Goal: Find specific page/section: Find specific page/section

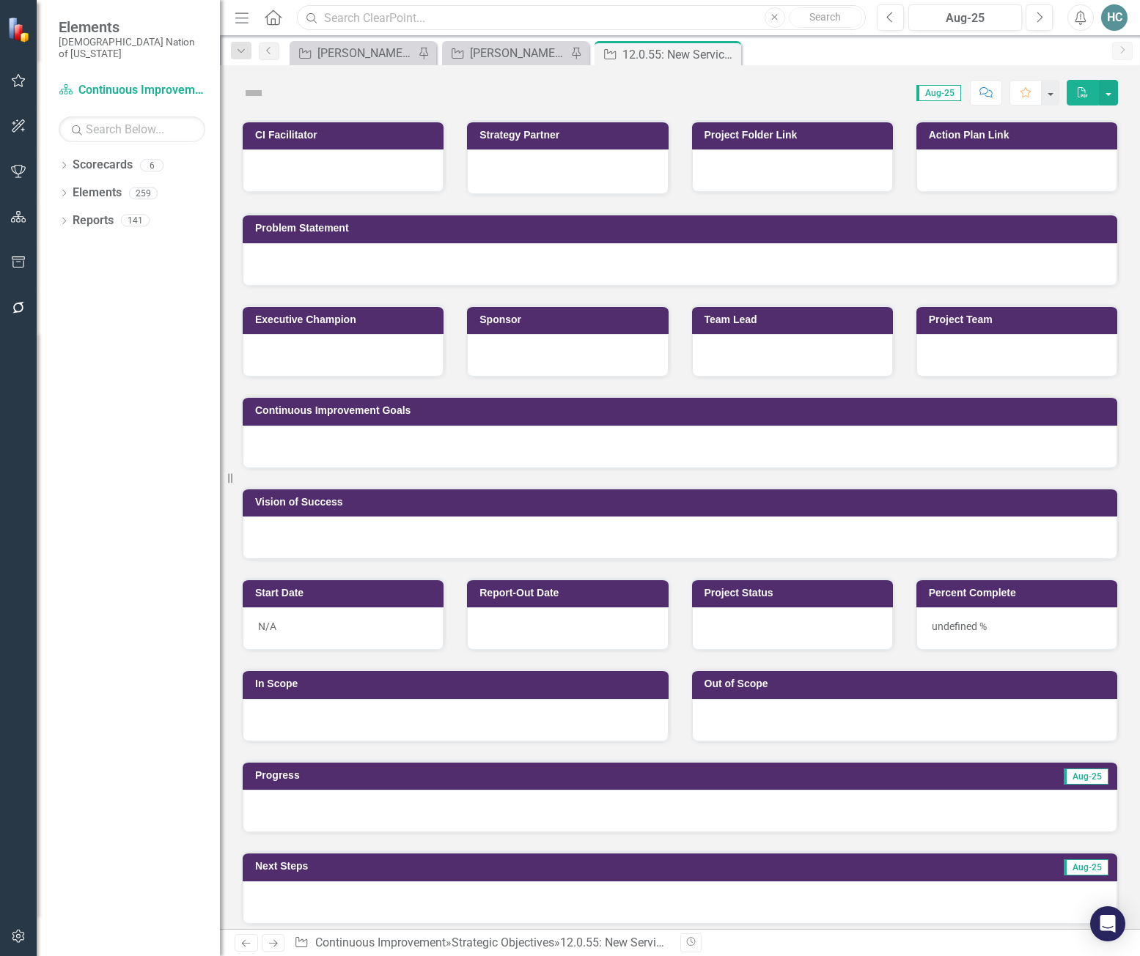
click at [374, 19] on input "text" at bounding box center [581, 18] width 568 height 26
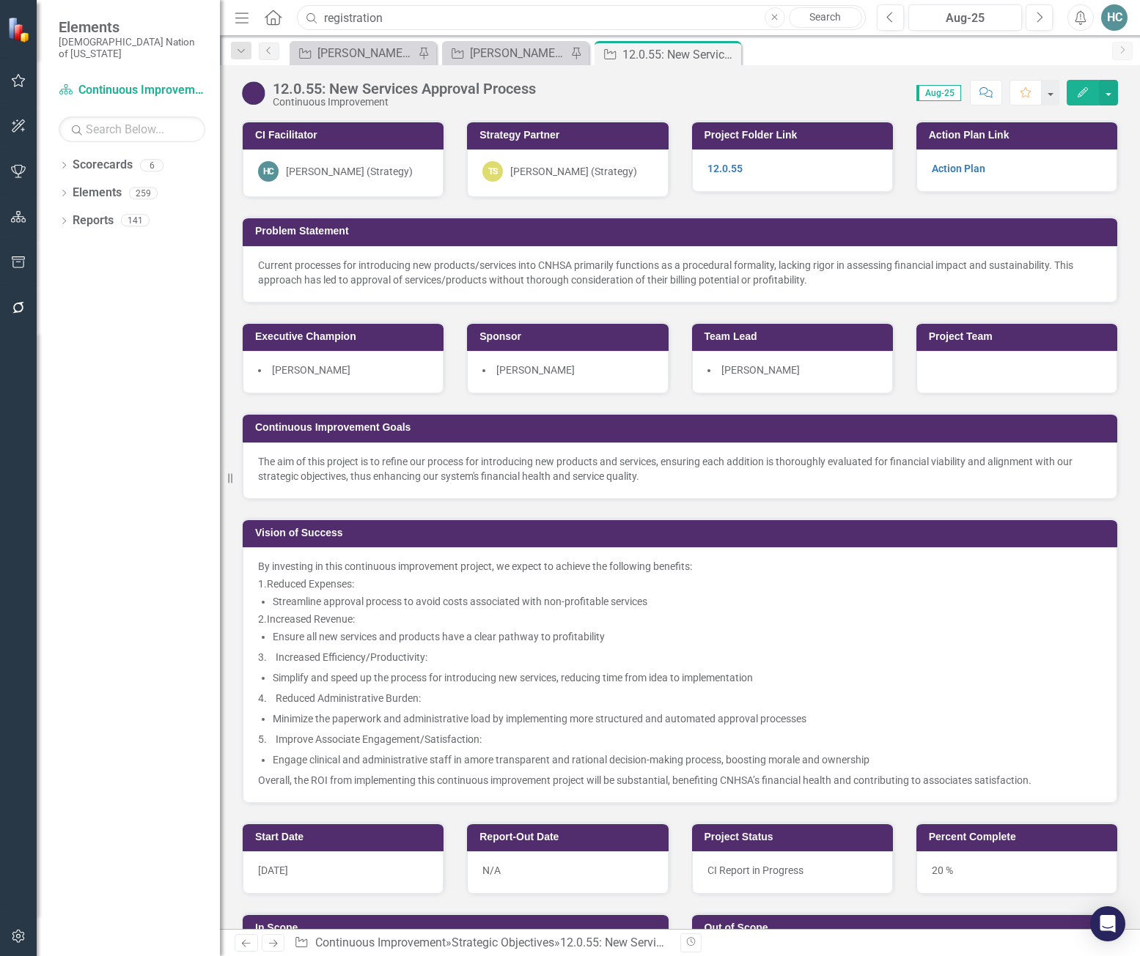
drag, startPoint x: 432, startPoint y: 19, endPoint x: 289, endPoint y: 29, distance: 143.3
click at [315, 21] on div "Search registration Close Search" at bounding box center [577, 18] width 568 height 26
click at [98, 82] on link "Scorecard Continuous Improvement" at bounding box center [132, 90] width 147 height 17
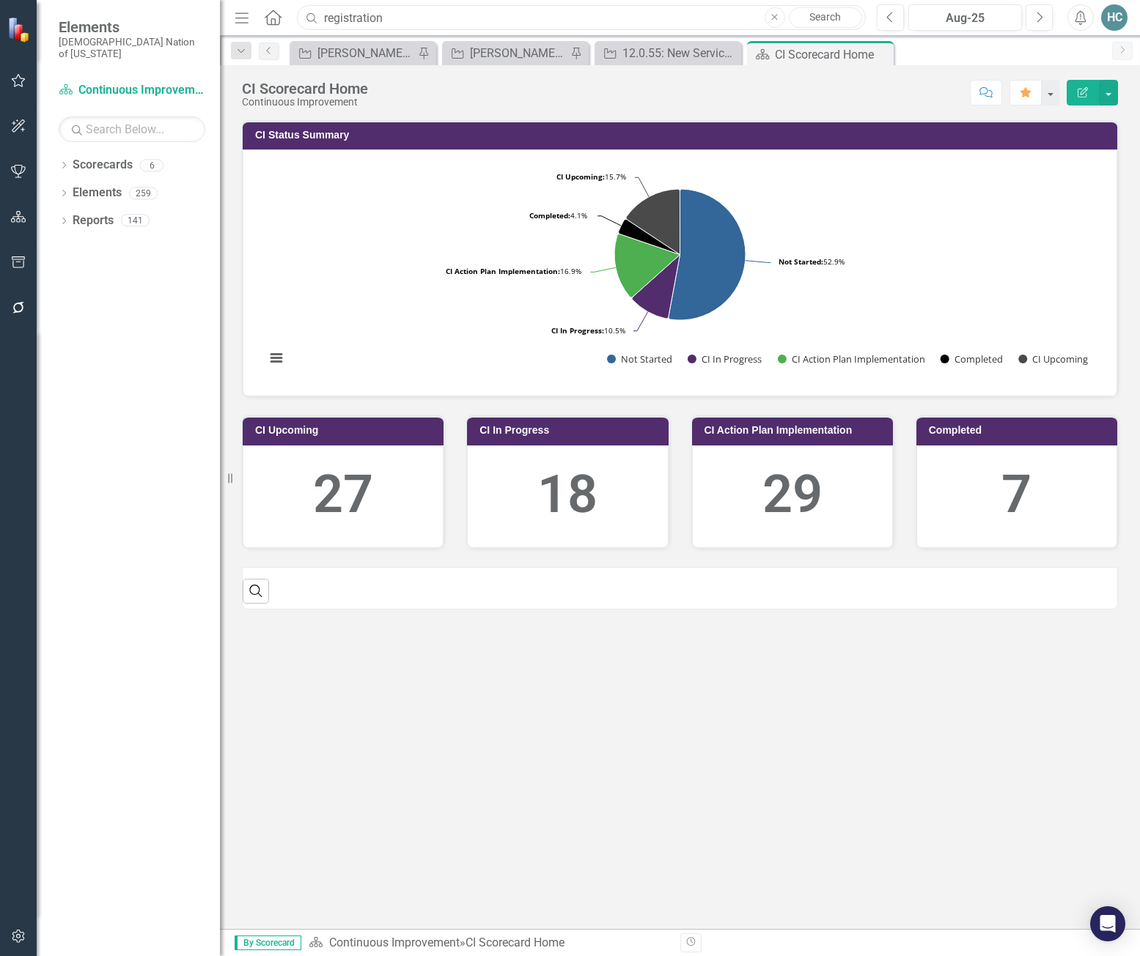
click at [416, 23] on input "registration" at bounding box center [581, 18] width 568 height 26
drag, startPoint x: 416, startPoint y: 23, endPoint x: 303, endPoint y: 20, distance: 112.2
click at [303, 20] on input "registration" at bounding box center [581, 18] width 568 height 26
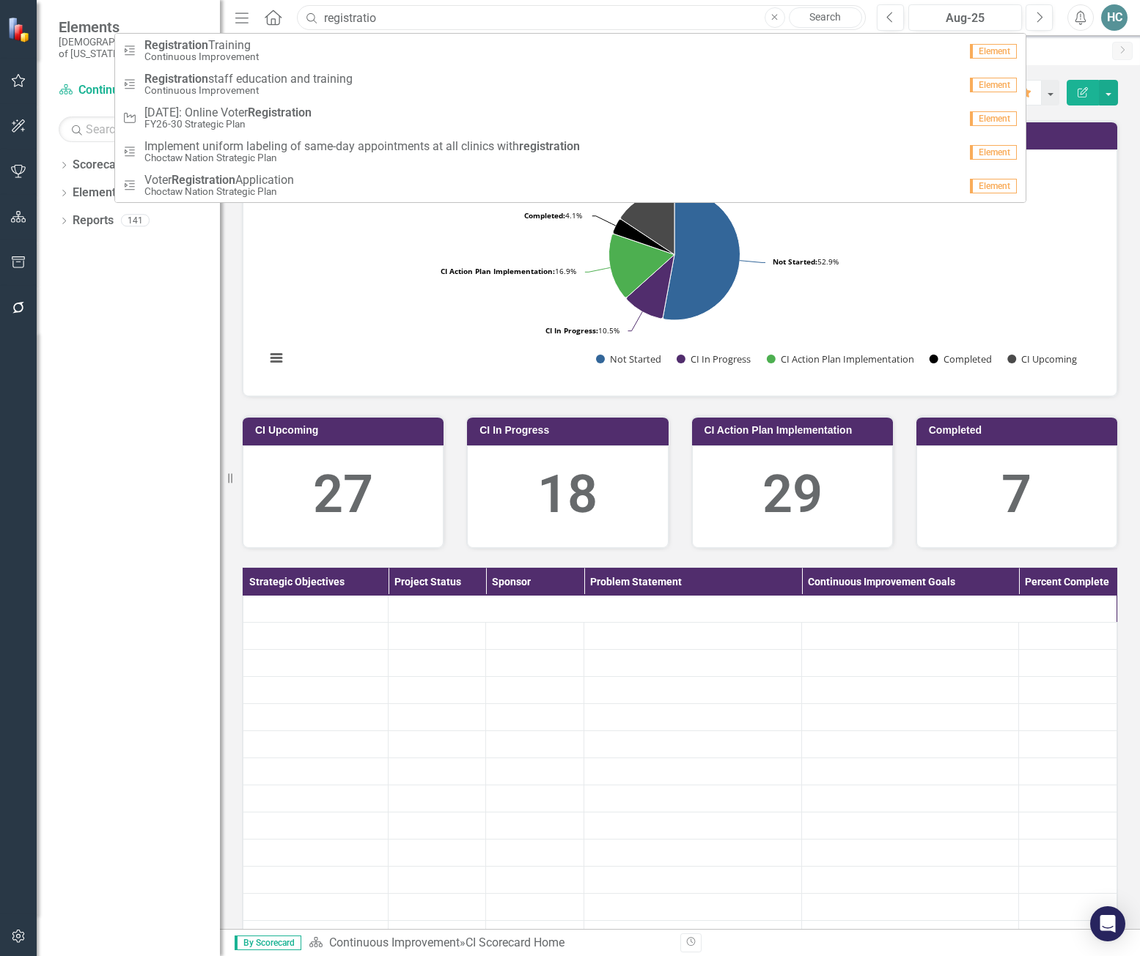
type input "registration"
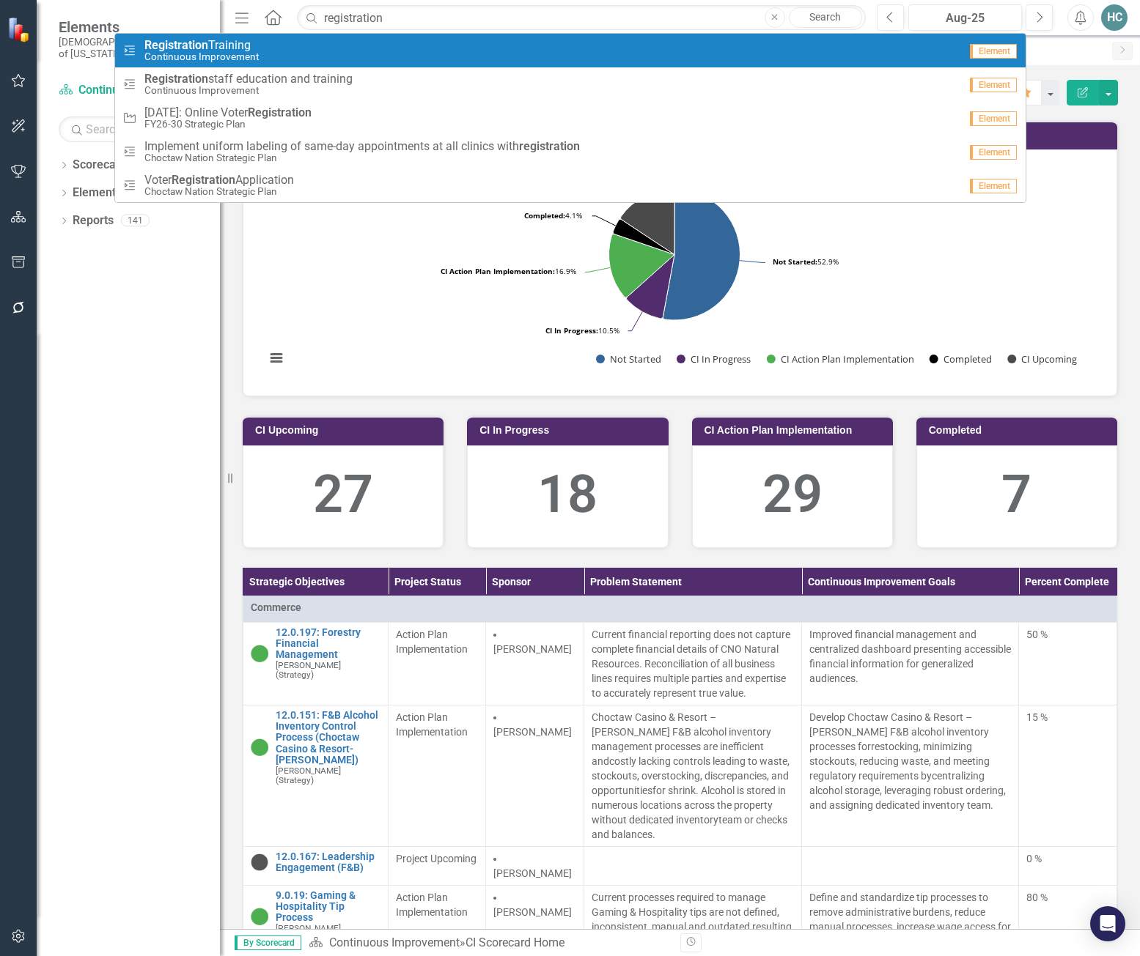
click at [818, 16] on link "Search" at bounding box center [825, 17] width 73 height 21
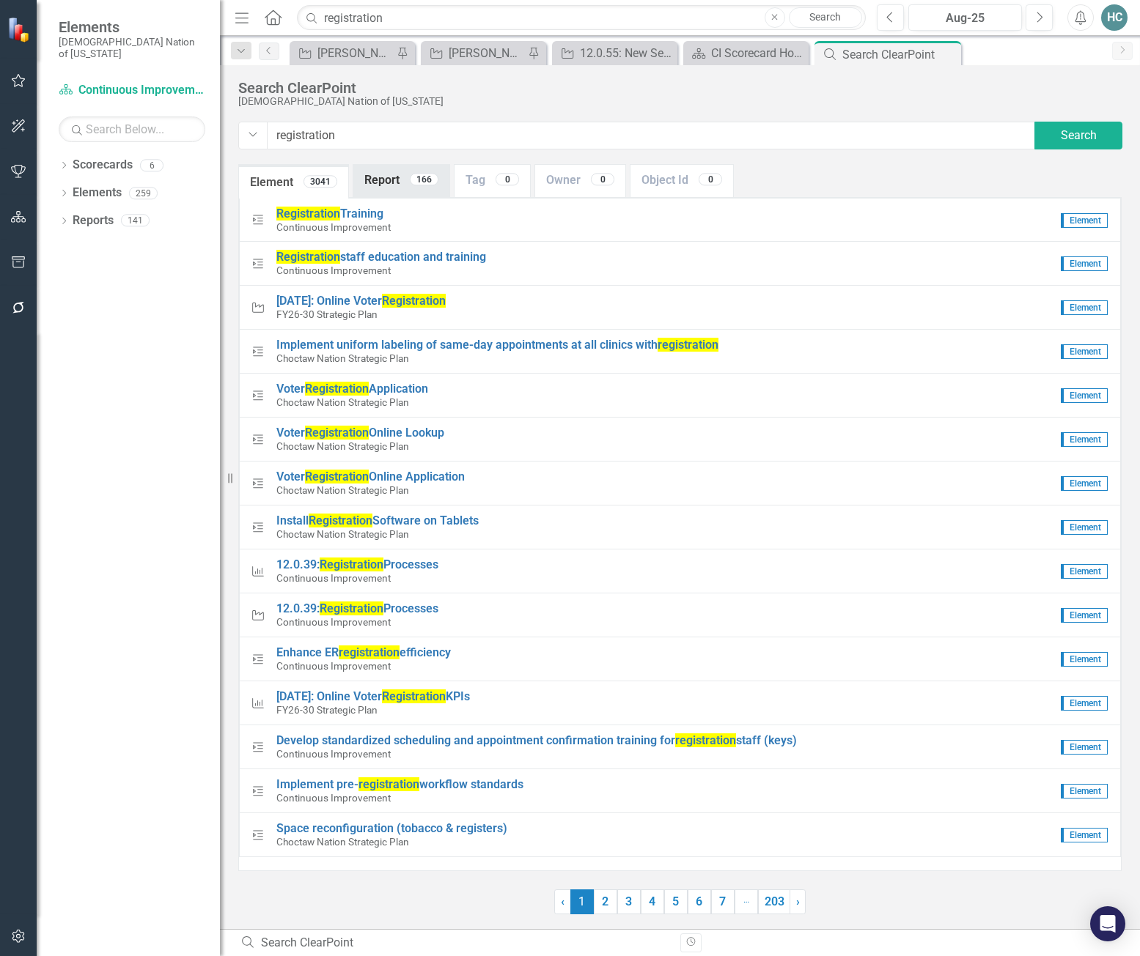
click at [410, 185] on link "Report 166" at bounding box center [401, 181] width 96 height 32
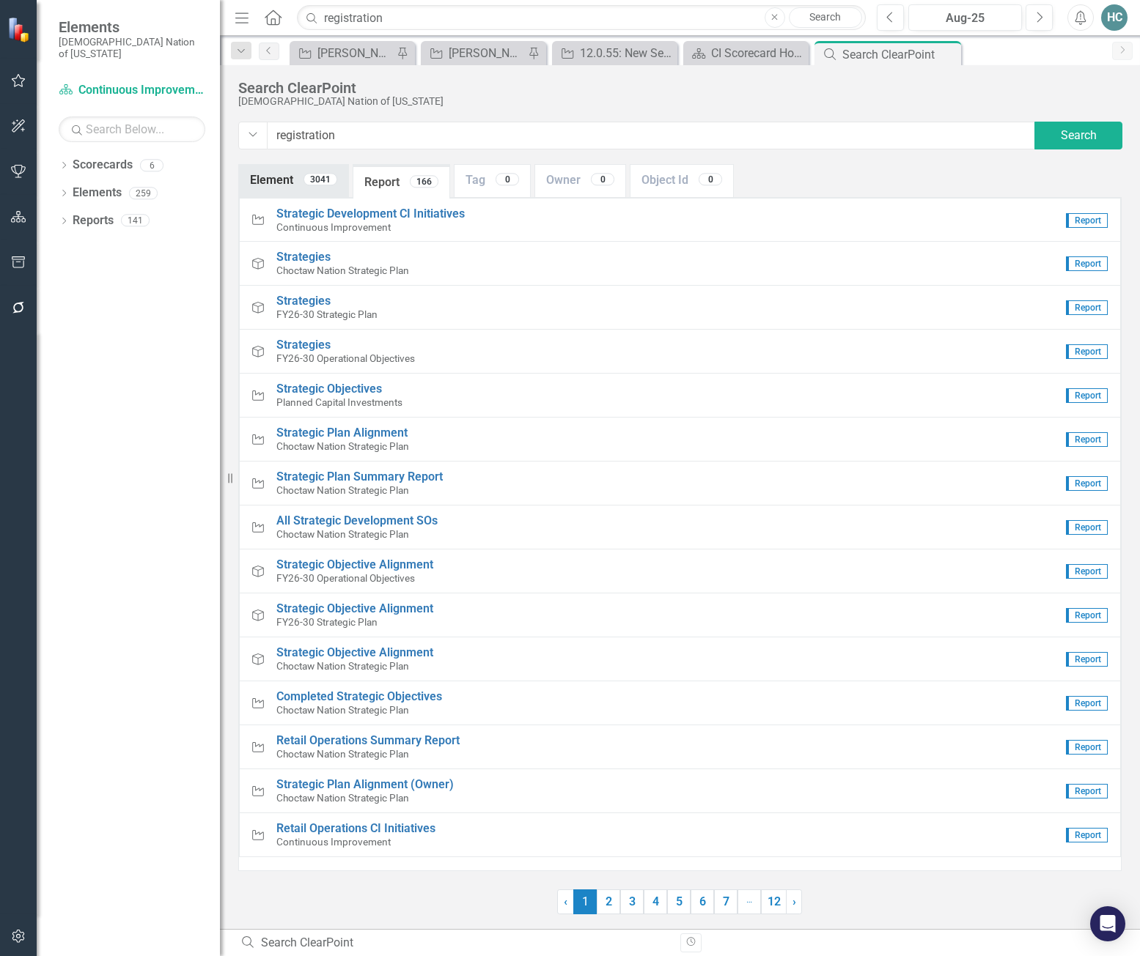
click at [279, 174] on link "Element 3041" at bounding box center [293, 181] width 109 height 32
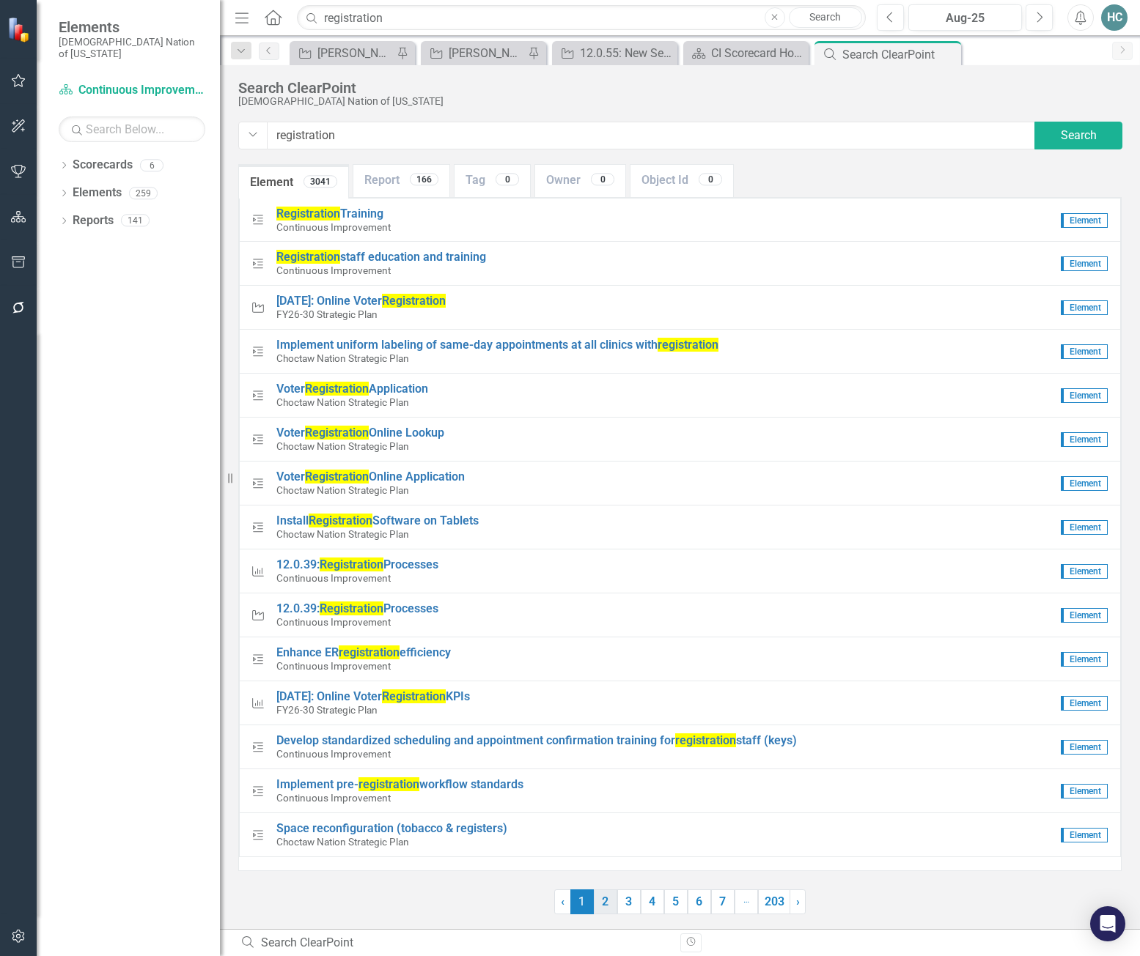
click at [610, 905] on link "2" at bounding box center [605, 902] width 23 height 25
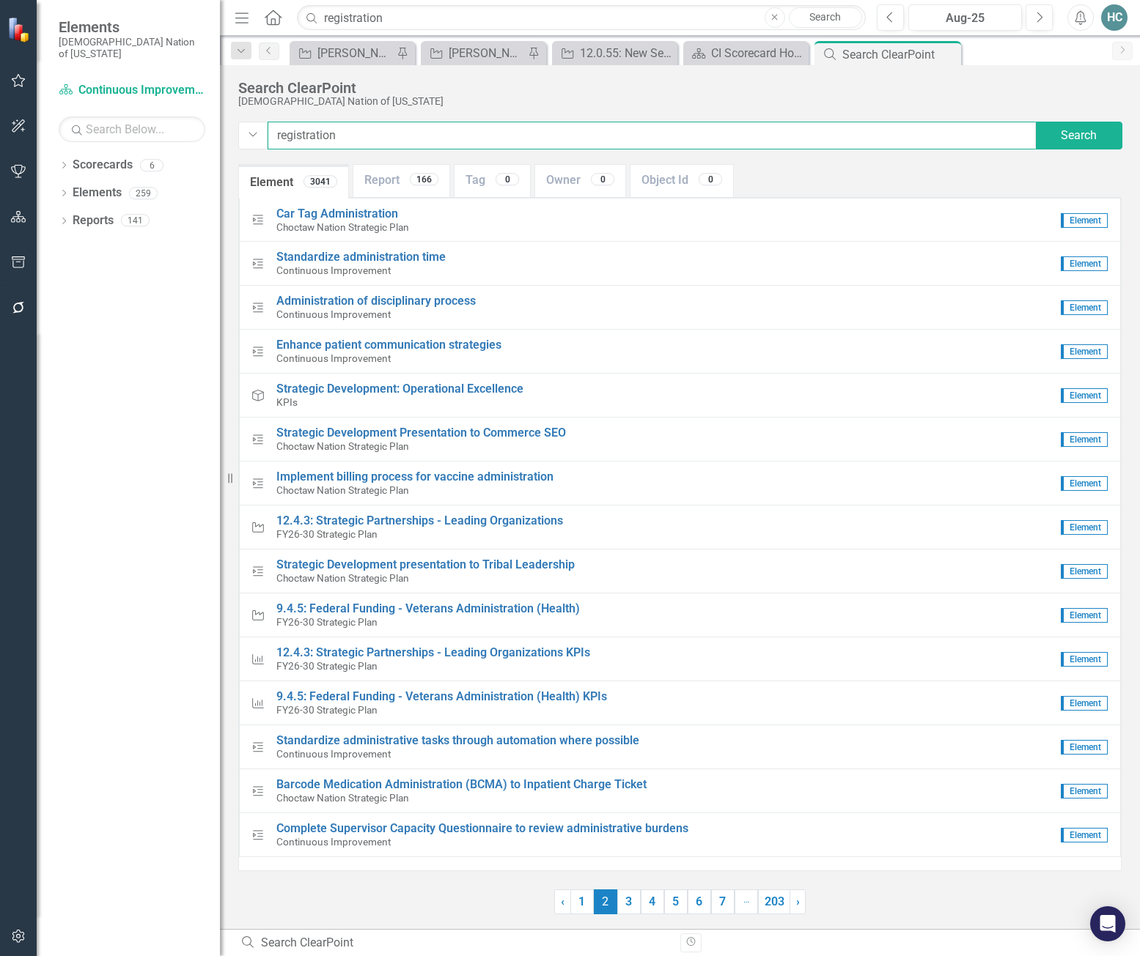
click at [407, 141] on input "registration" at bounding box center [652, 136] width 768 height 28
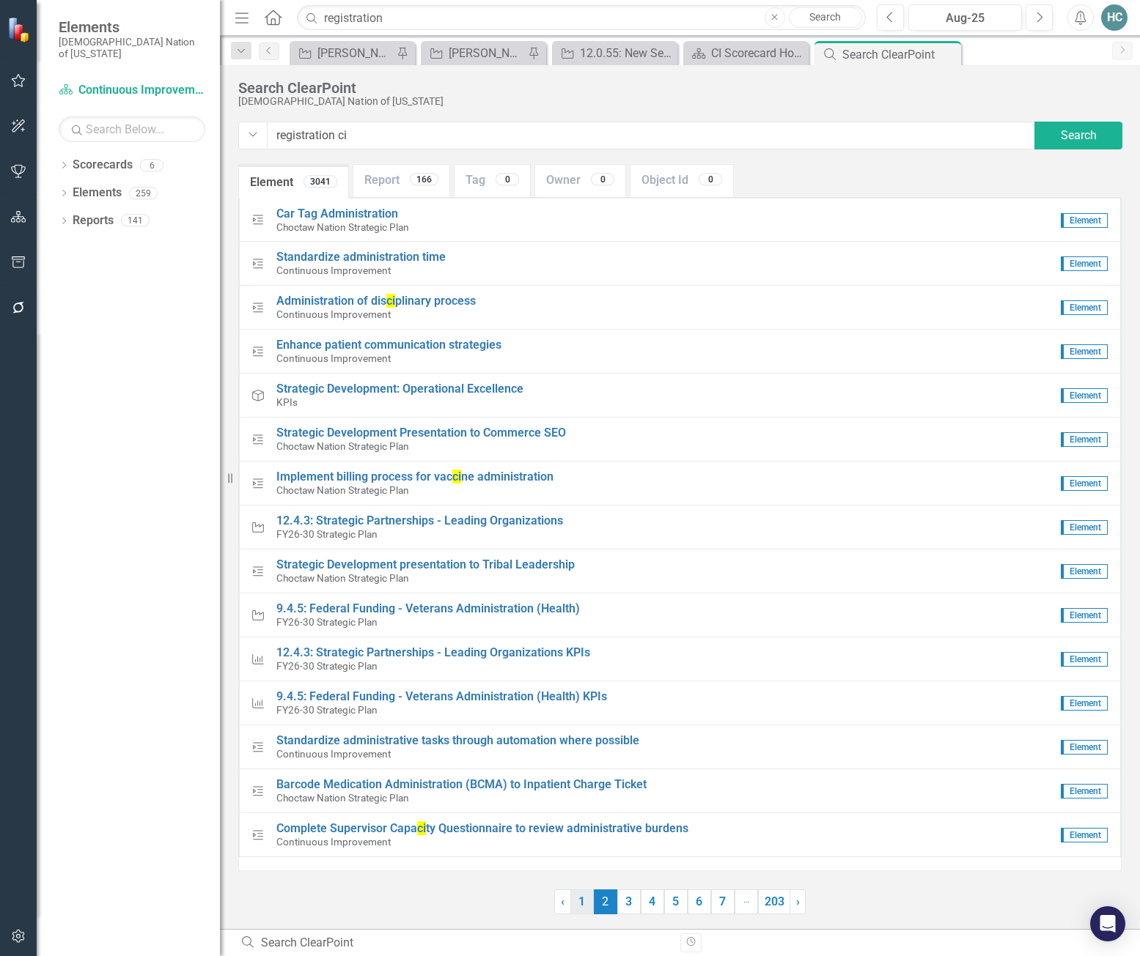
click at [582, 909] on link "1" at bounding box center [581, 902] width 23 height 25
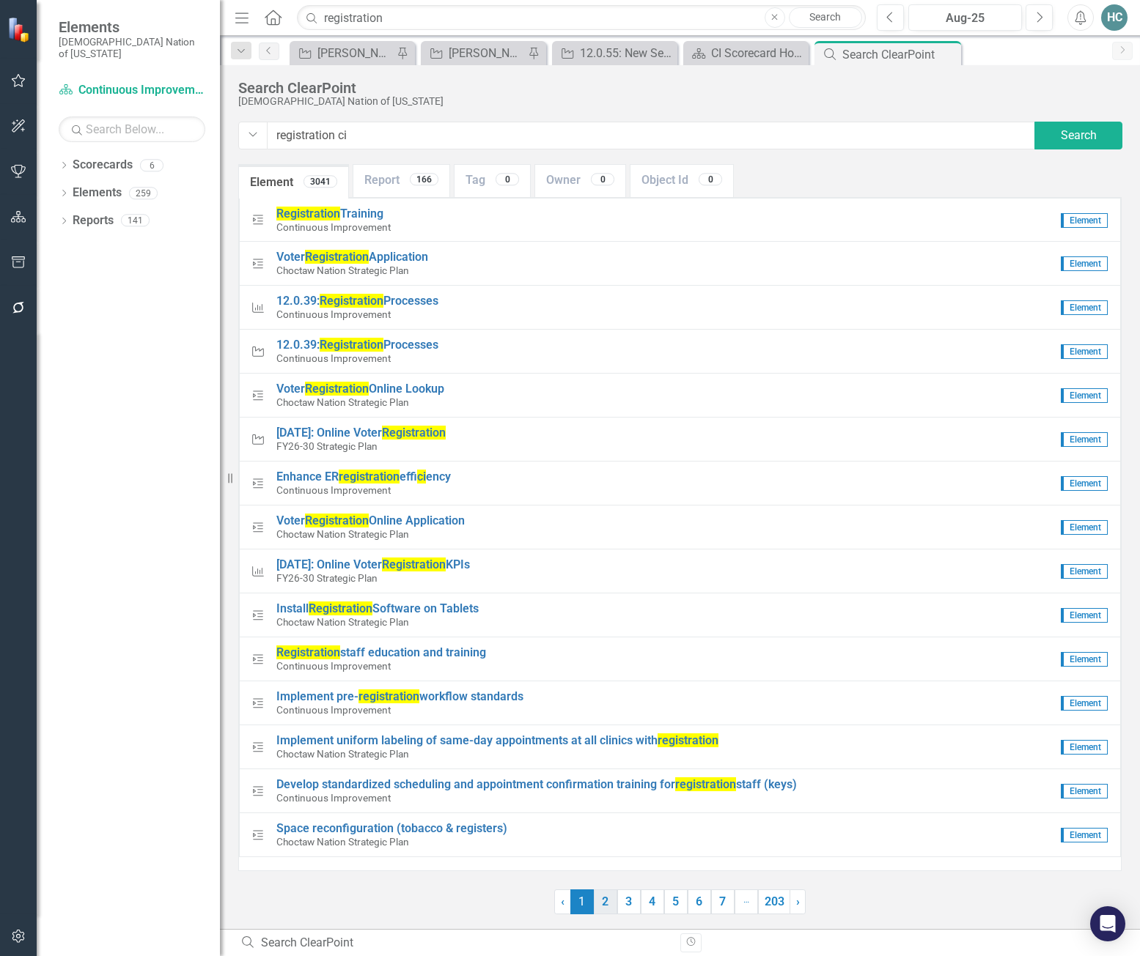
click at [612, 909] on link "2" at bounding box center [605, 902] width 23 height 25
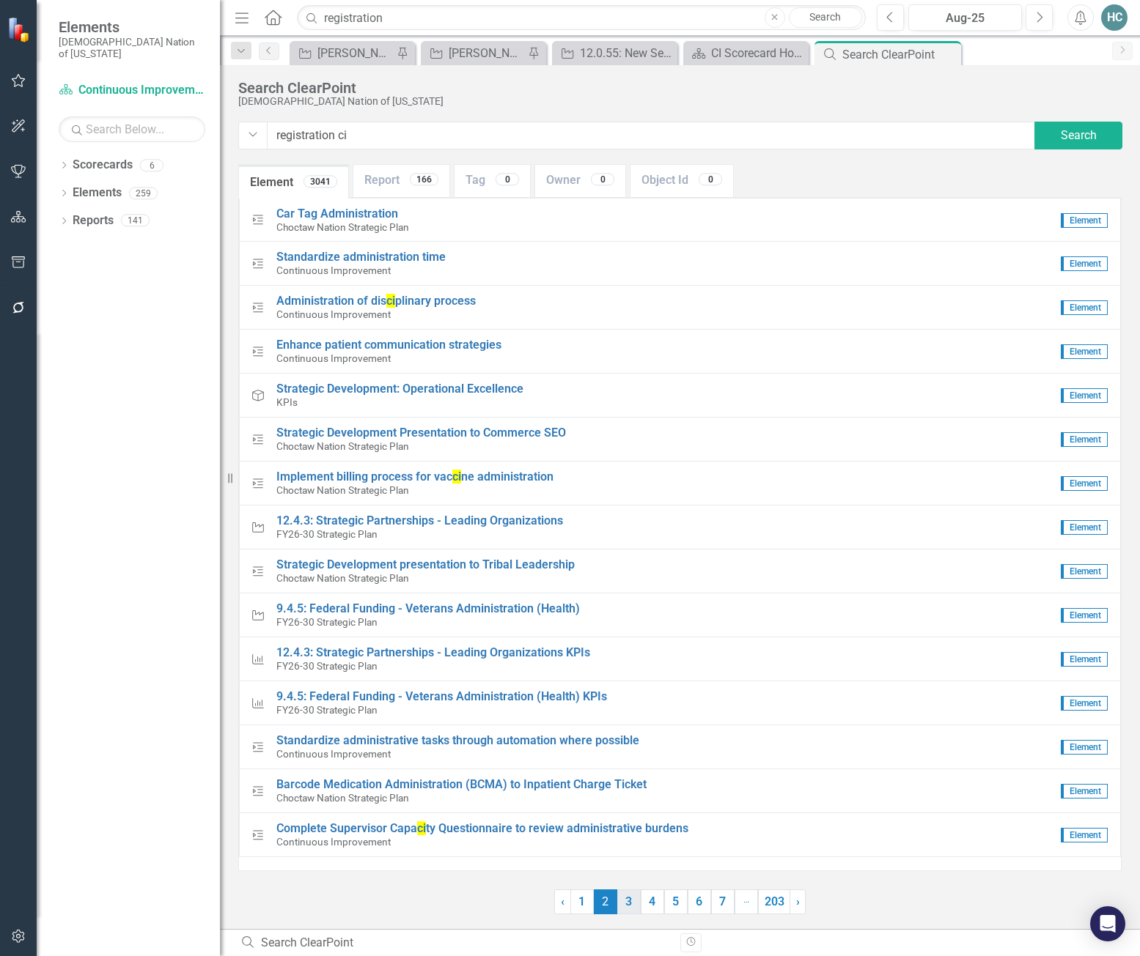
click at [625, 904] on link "3" at bounding box center [628, 902] width 23 height 25
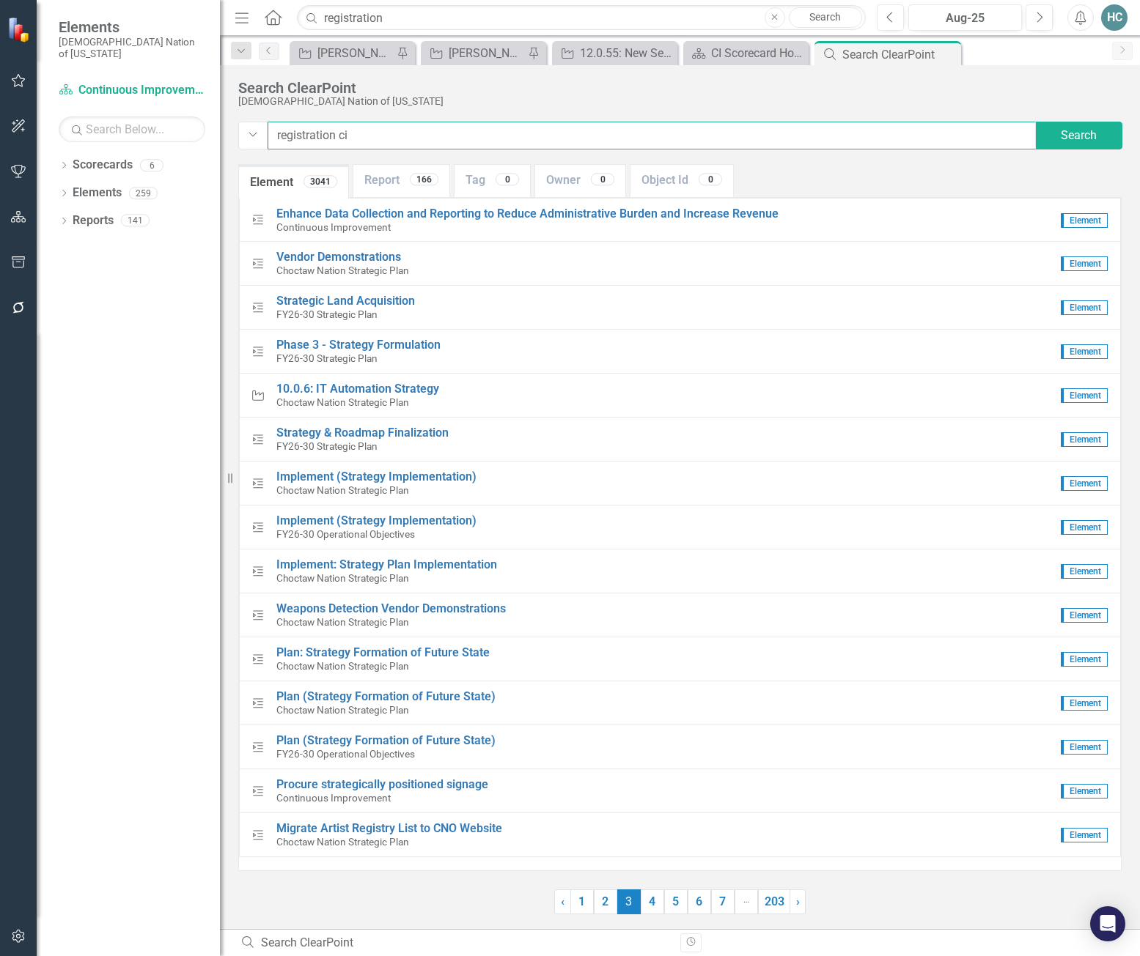
drag, startPoint x: 373, startPoint y: 128, endPoint x: 221, endPoint y: 129, distance: 152.4
click at [221, 129] on div "Elements Choctaw Nation of [US_STATE] Scorecard Continuous Improvement Search D…" at bounding box center [570, 478] width 1140 height 956
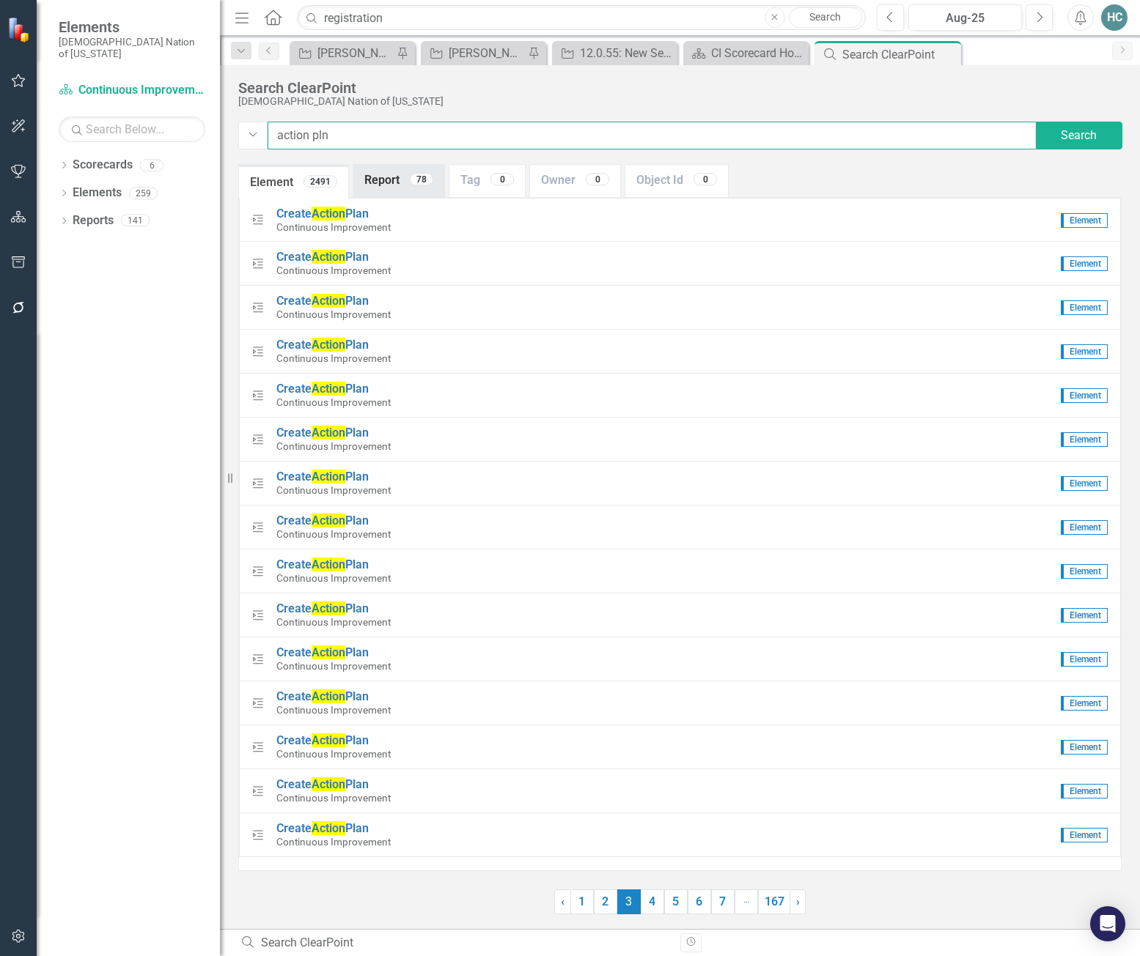
type input "action pln"
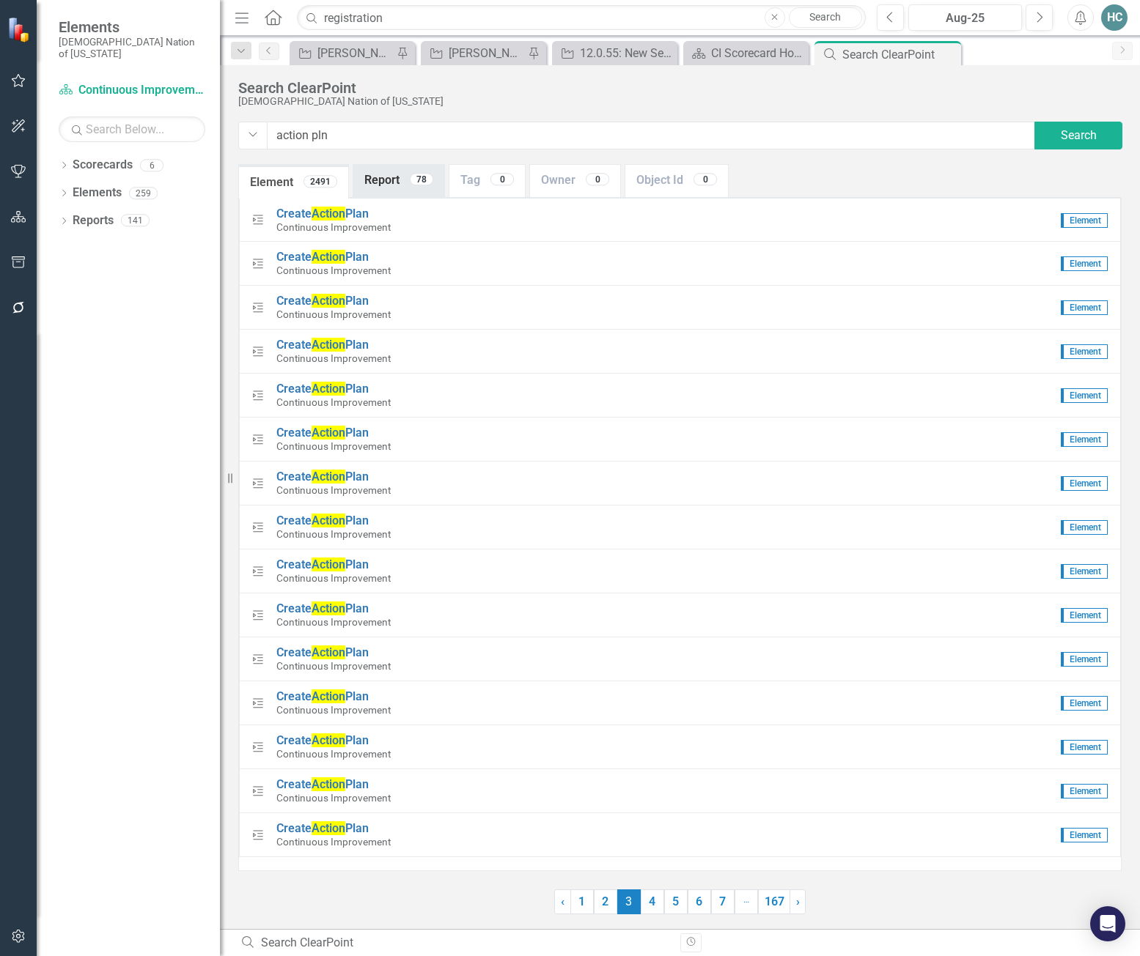
click at [403, 177] on link "Report 78" at bounding box center [398, 181] width 91 height 32
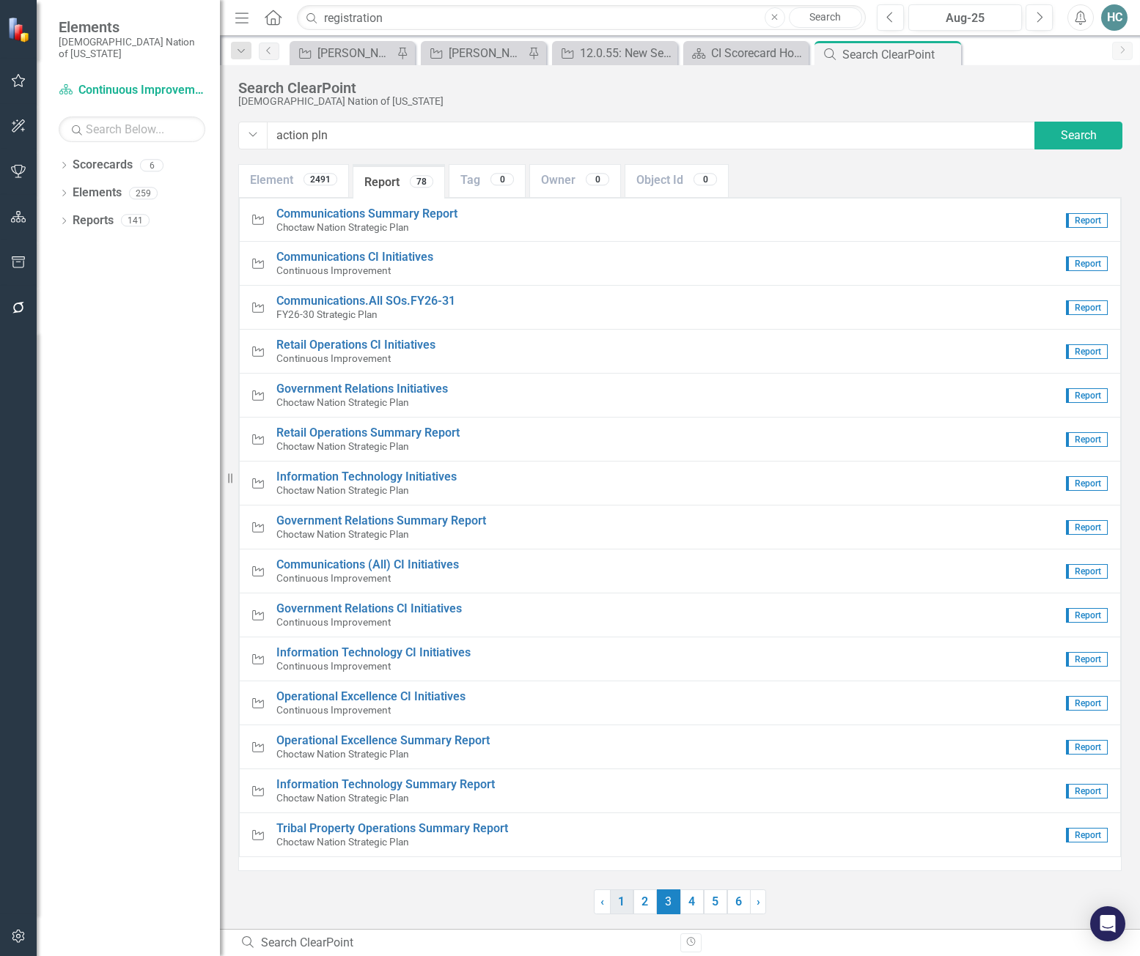
click at [626, 909] on link "1" at bounding box center [621, 902] width 23 height 25
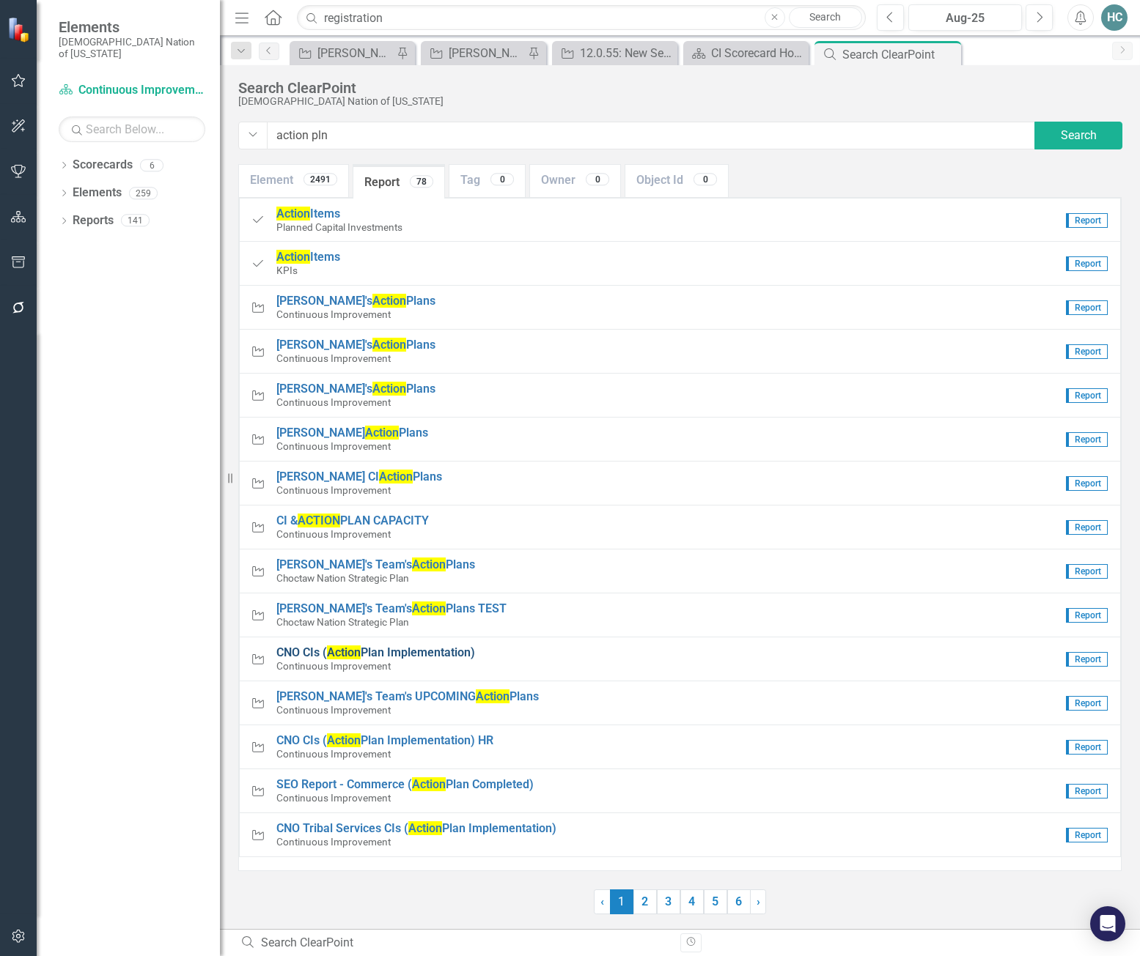
click at [384, 654] on span "CNO CIs ( Action Plan Implementation)" at bounding box center [375, 653] width 199 height 14
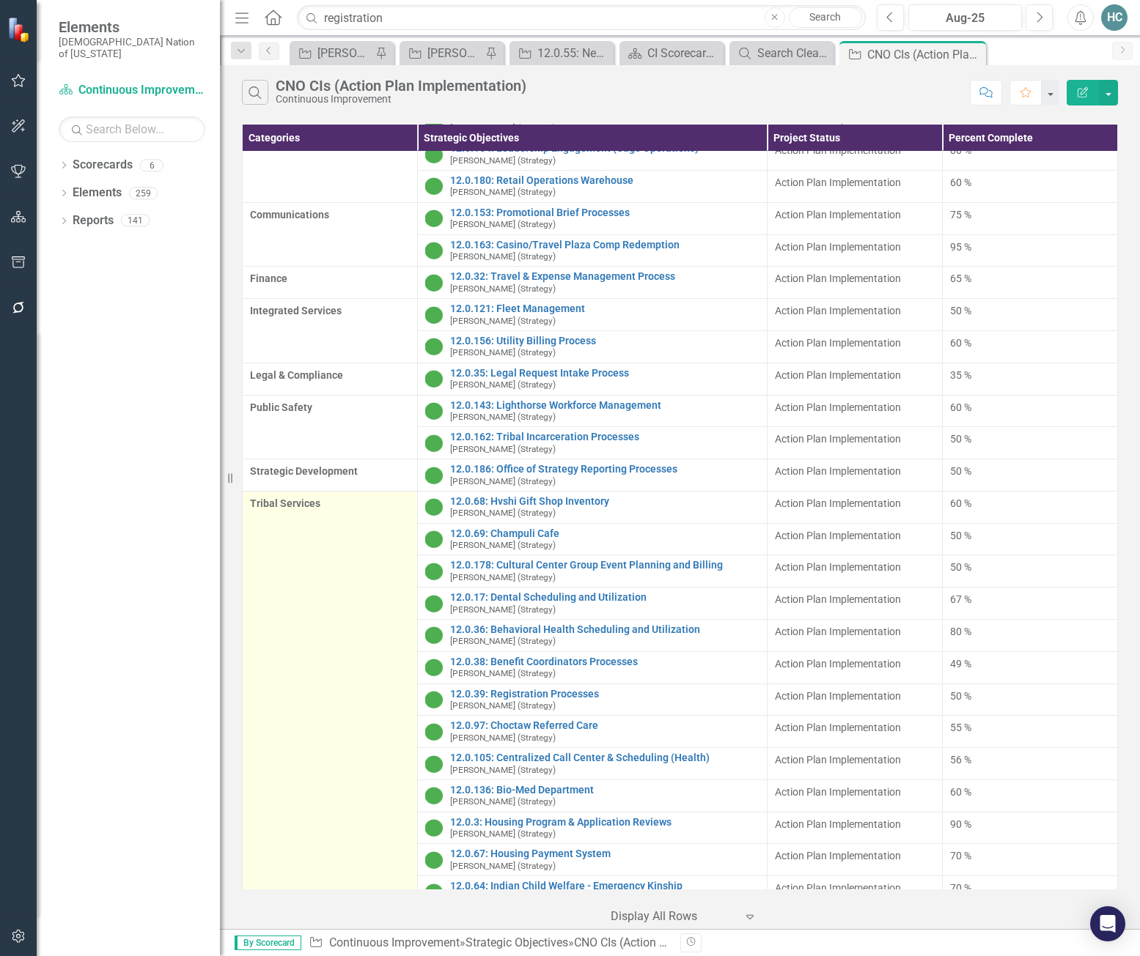
scroll to position [215, 0]
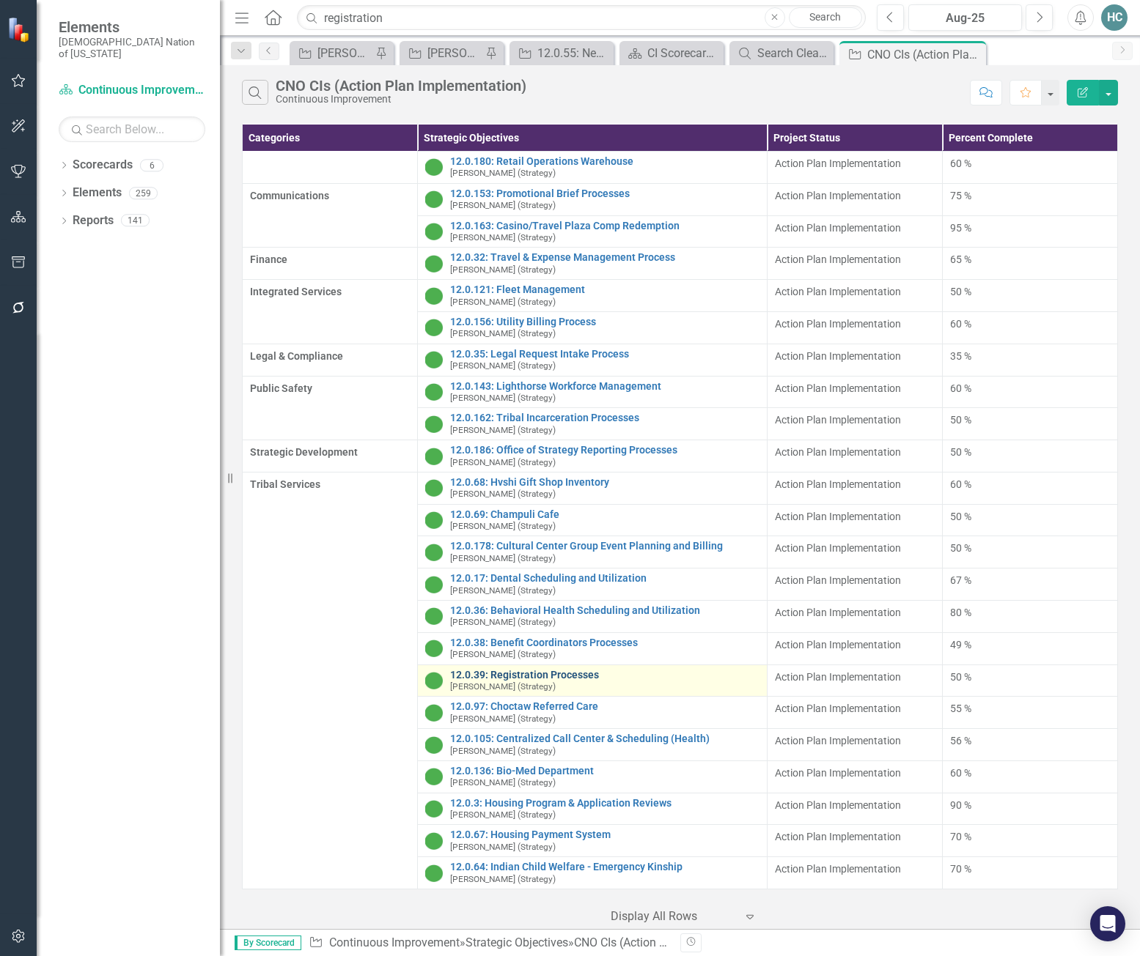
click at [511, 670] on link "12.0.39: Registration Processes" at bounding box center [605, 675] width 310 height 11
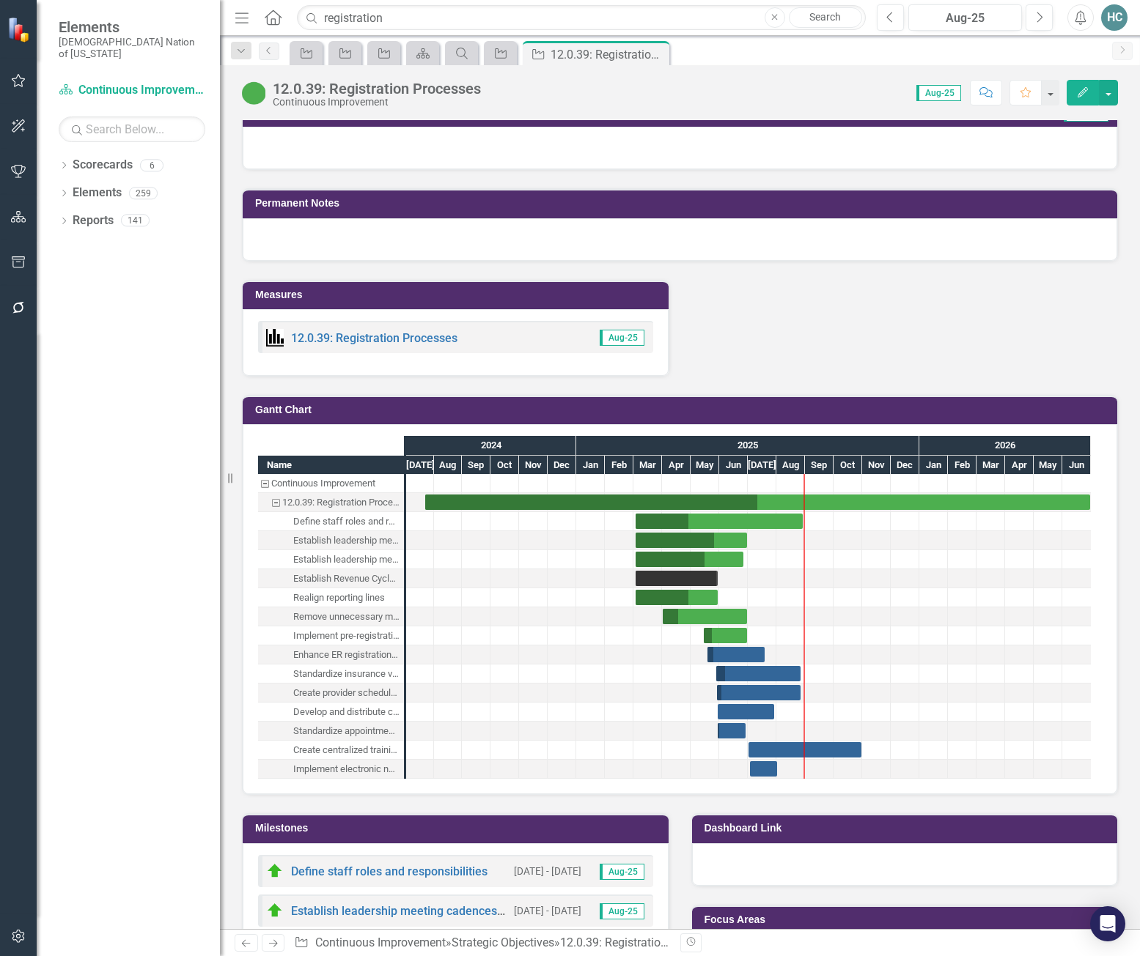
scroll to position [1319, 0]
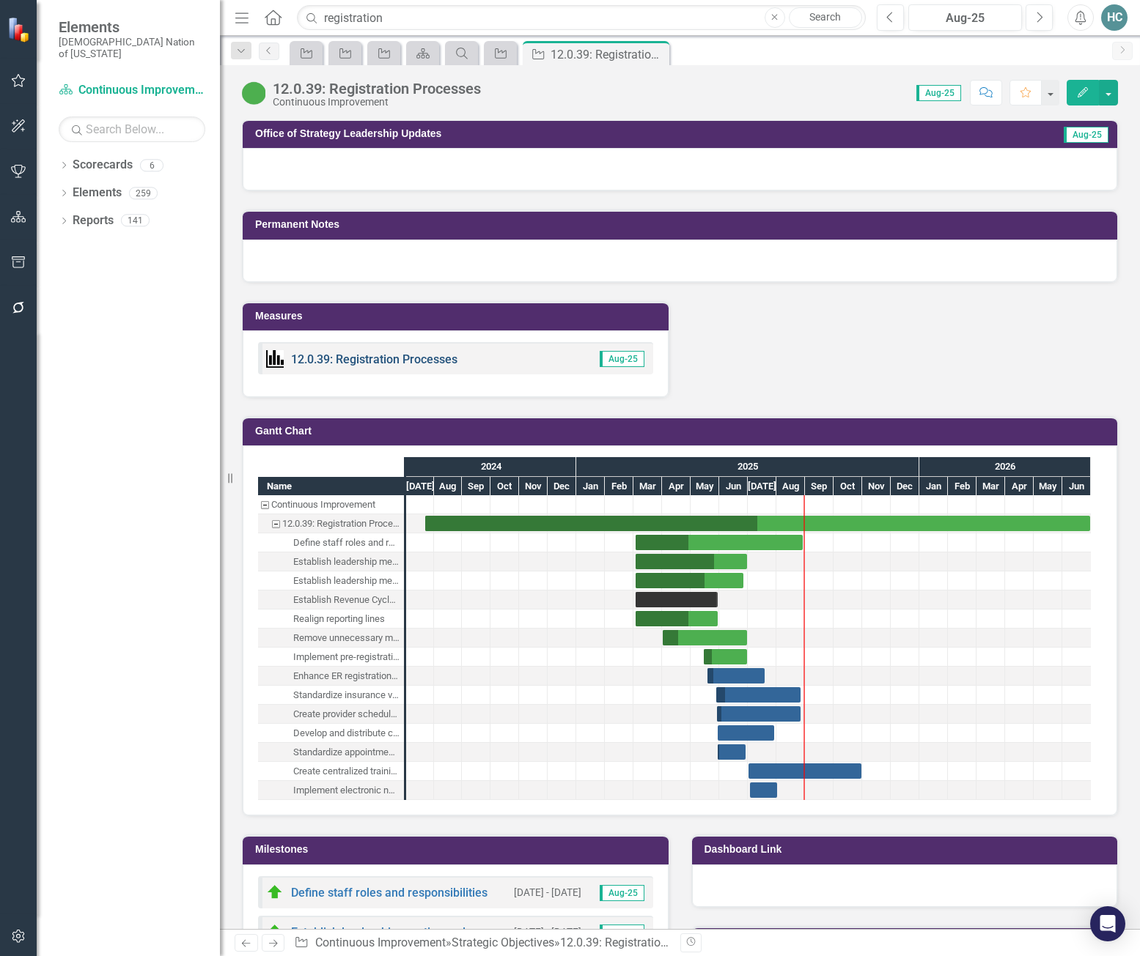
click at [394, 359] on link "12.0.39: Registration Processes" at bounding box center [374, 360] width 166 height 14
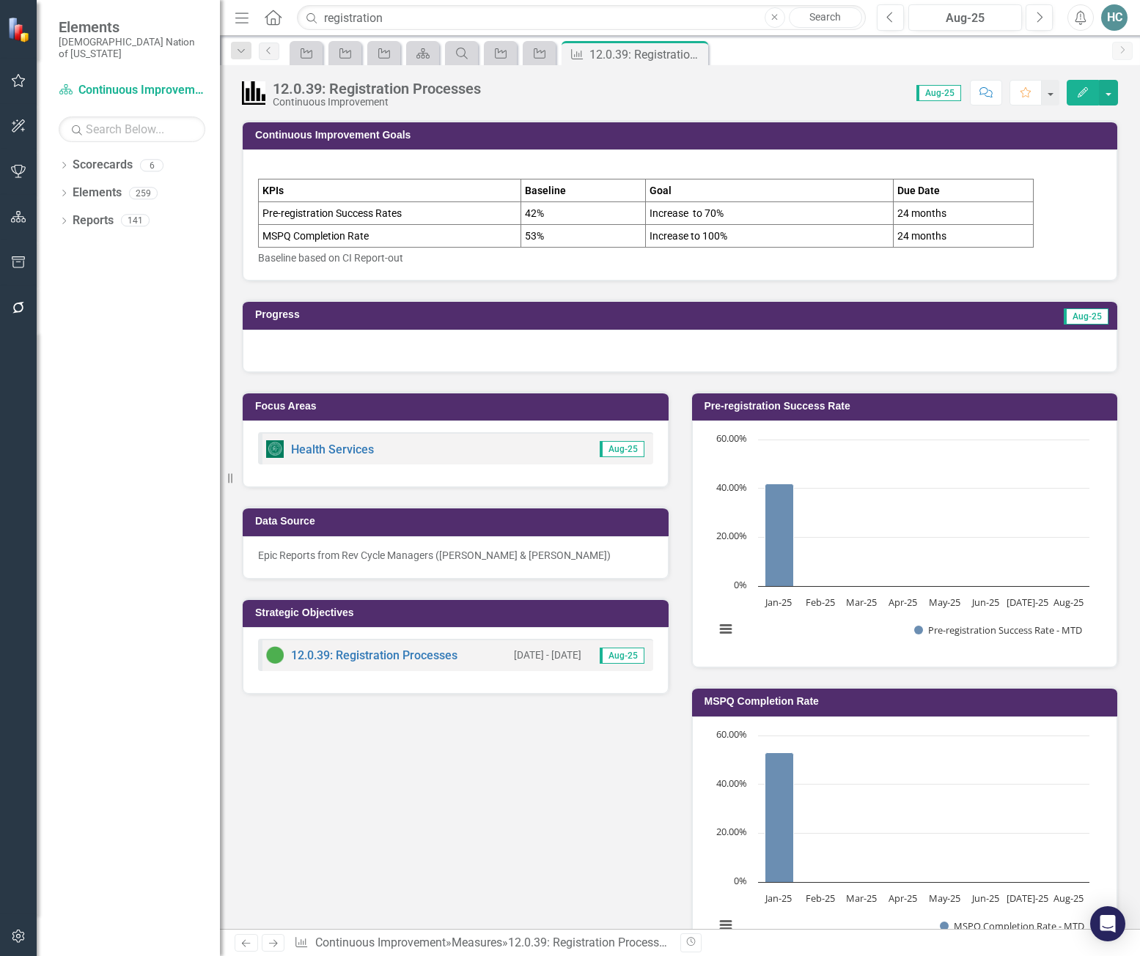
drag, startPoint x: 938, startPoint y: 214, endPoint x: 773, endPoint y: 218, distance: 164.9
click at [773, 218] on tr "Pre-registration Success Rates 42% Increase to 70% 24 months" at bounding box center [646, 213] width 775 height 23
